Goal: Navigation & Orientation: Find specific page/section

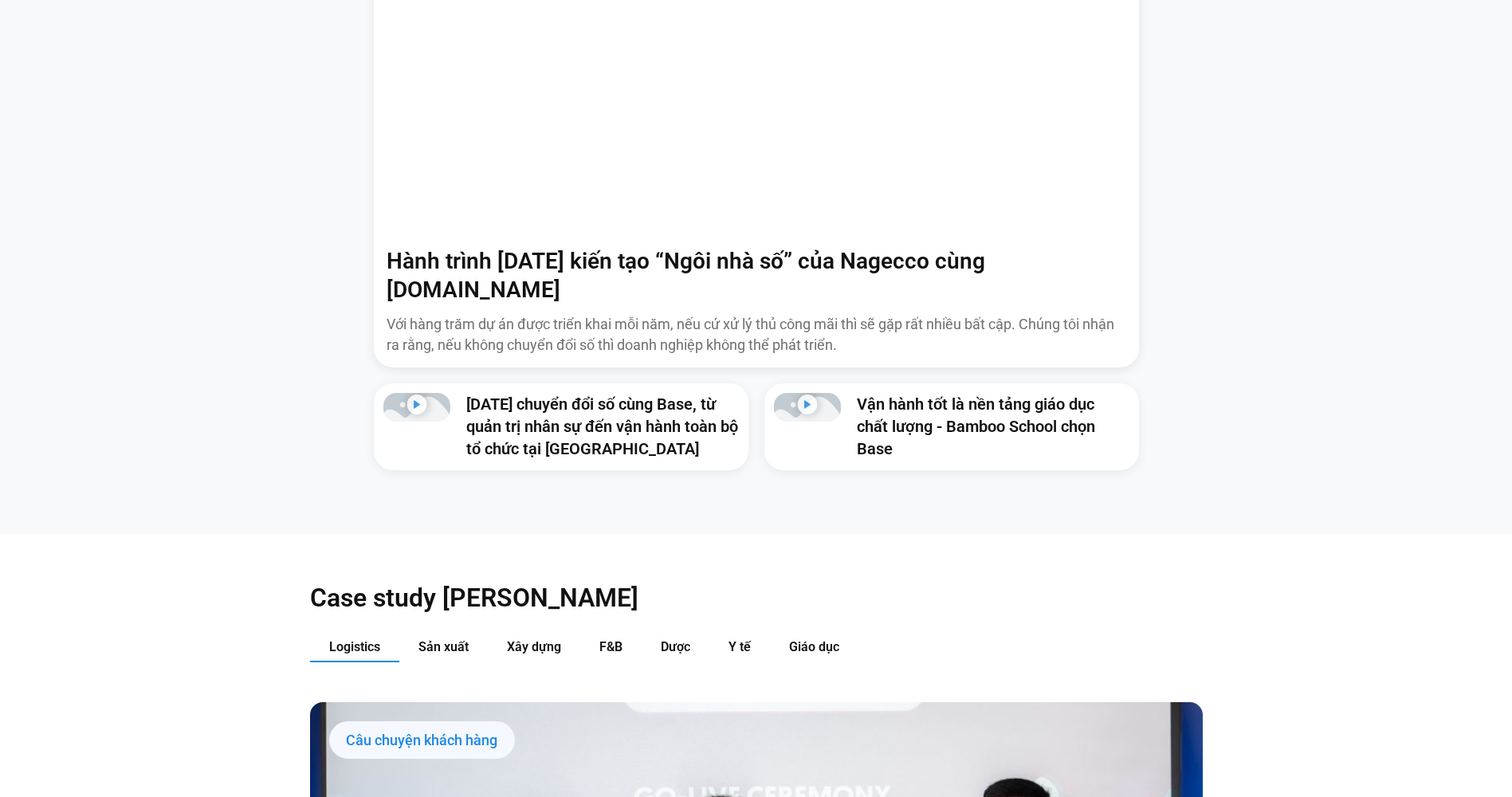
scroll to position [1434, 0]
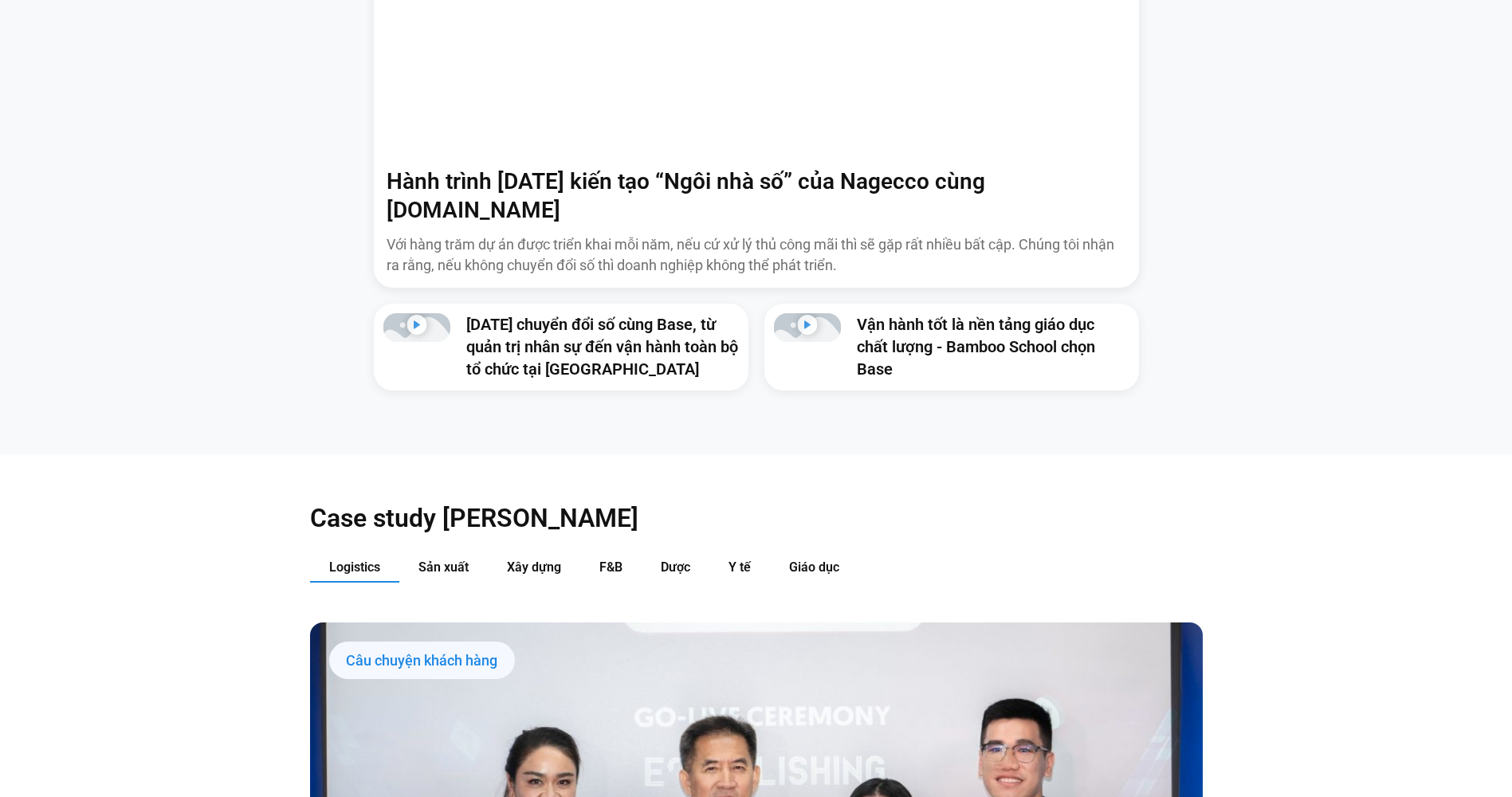
click at [354, 559] on span "Logistics" at bounding box center [355, 566] width 51 height 15
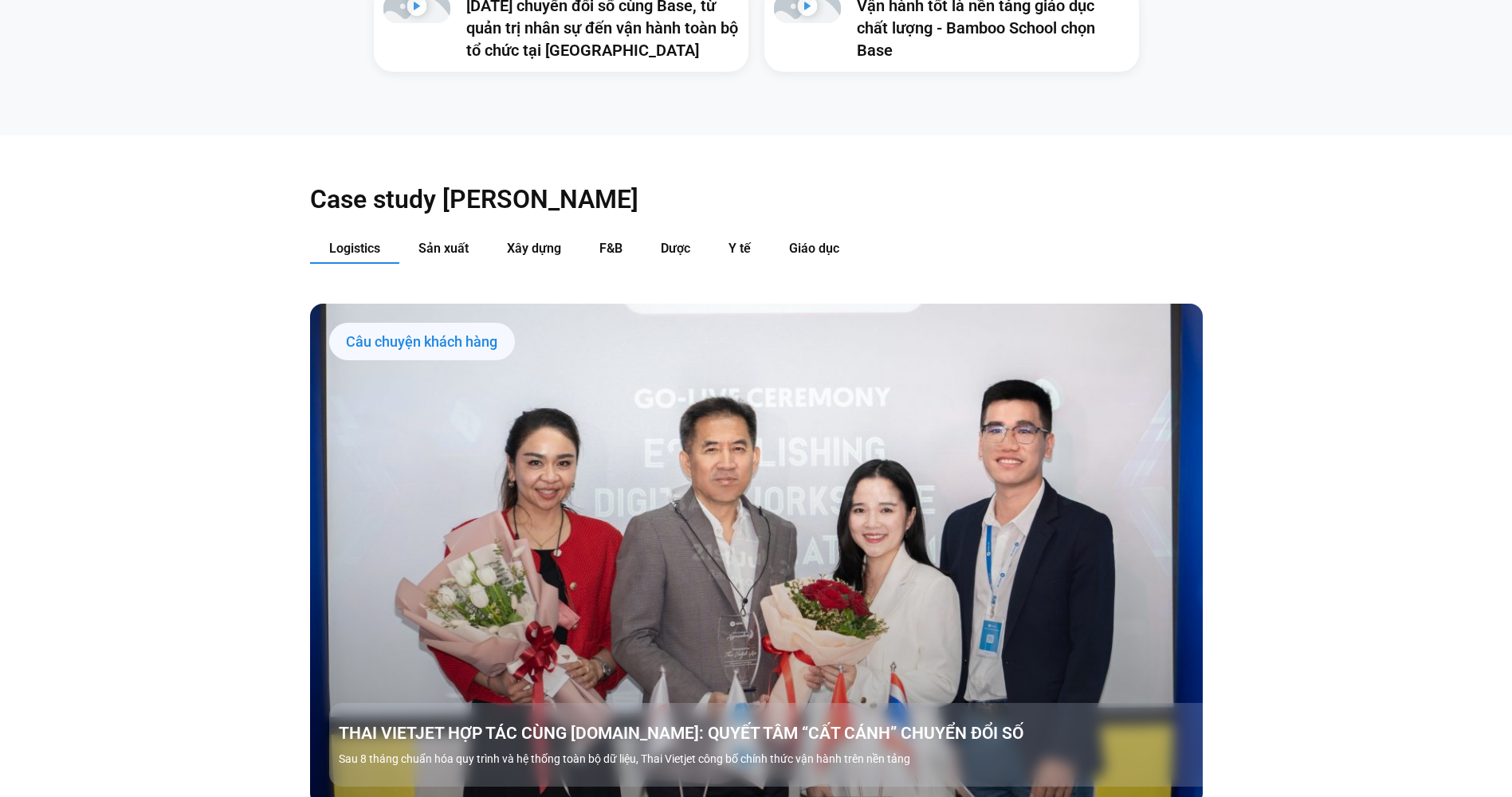
scroll to position [1673, 0]
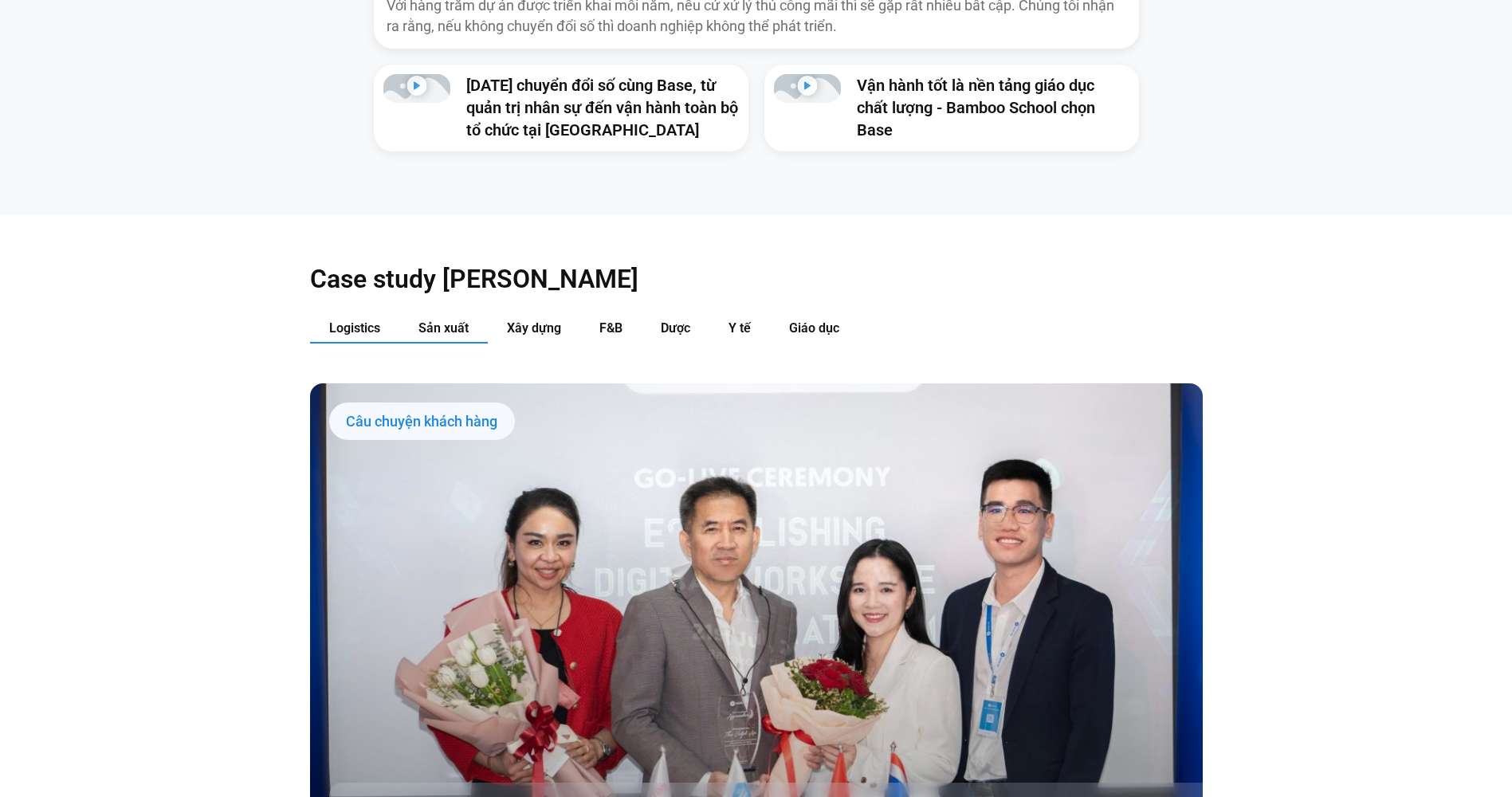
click at [457, 320] on span "Sản xuất" at bounding box center [443, 328] width 50 height 15
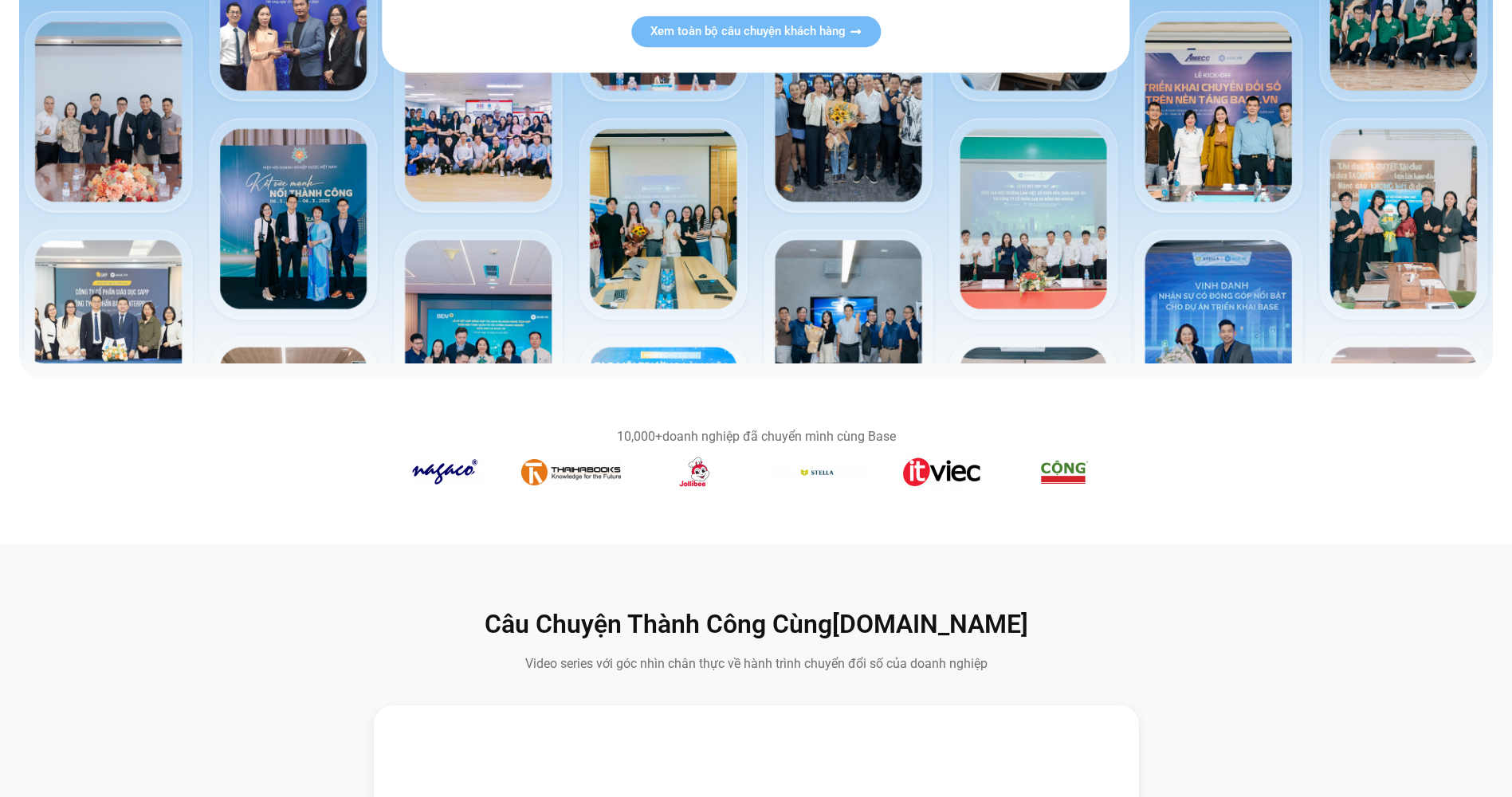
scroll to position [91, 0]
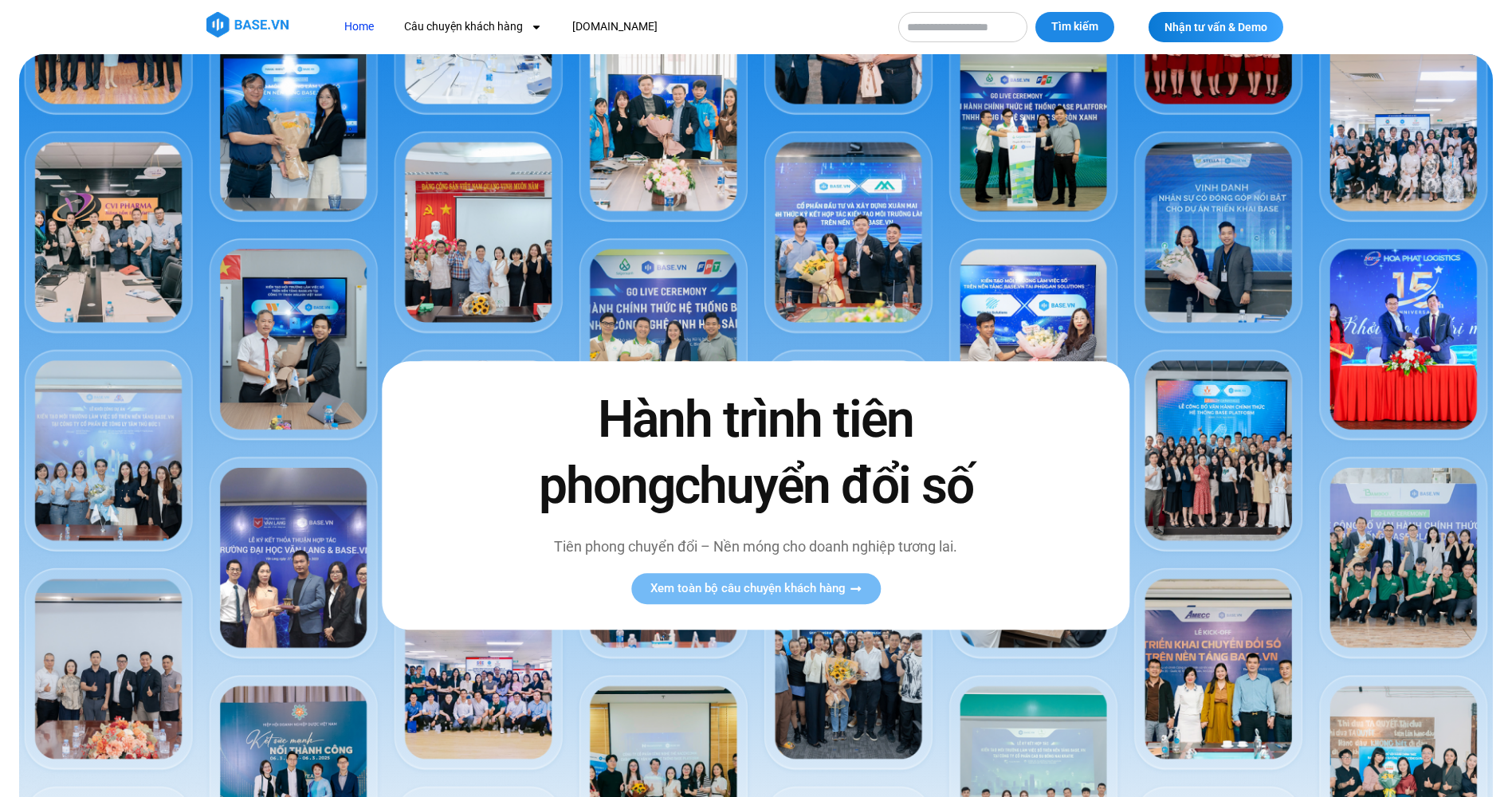
click at [366, 26] on link "Home" at bounding box center [359, 26] width 54 height 30
click at [369, 28] on link "Home" at bounding box center [359, 26] width 54 height 30
